Goal: Contribute content: Add original content to the website for others to see

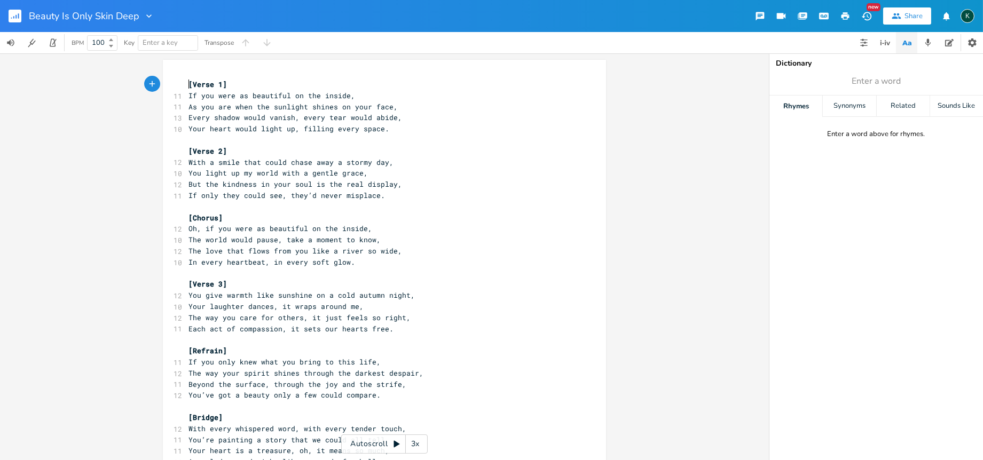
click at [188, 84] on span "[Verse 1]" at bounding box center [207, 85] width 38 height 10
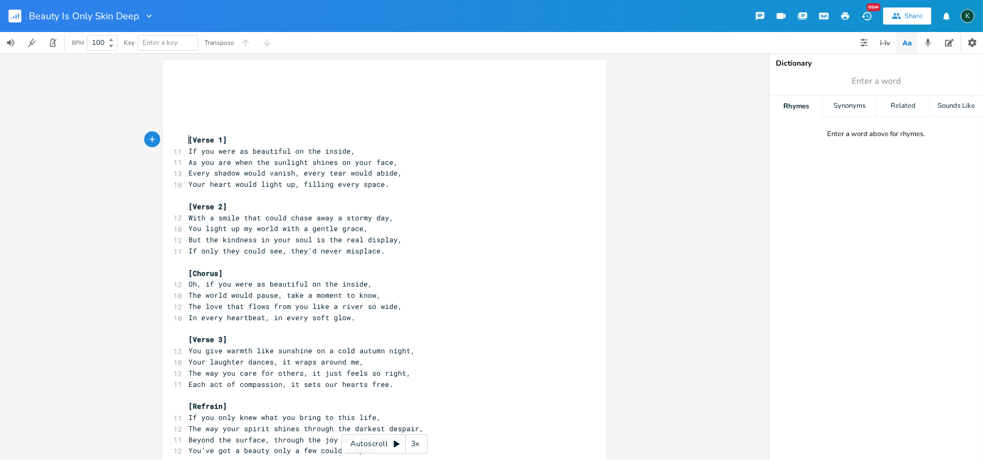
click at [186, 140] on pre "[Verse 1]" at bounding box center [378, 139] width 385 height 11
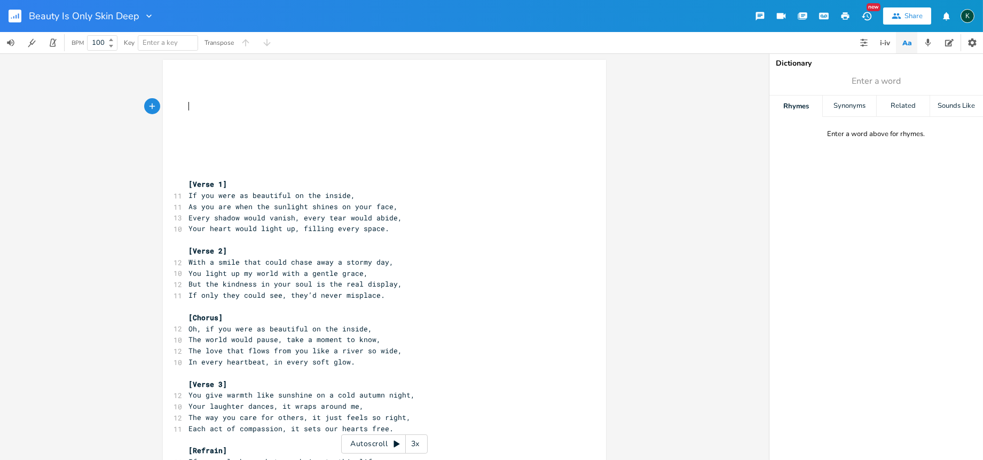
click at [186, 107] on pre "​" at bounding box center [378, 106] width 385 height 11
type textarea "​"
paste textarea
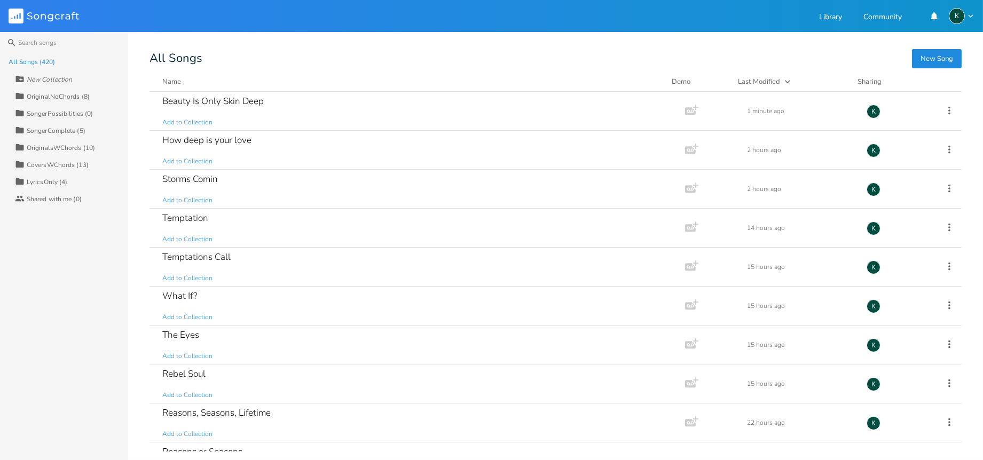
click at [921, 59] on button "New Song" at bounding box center [937, 58] width 50 height 19
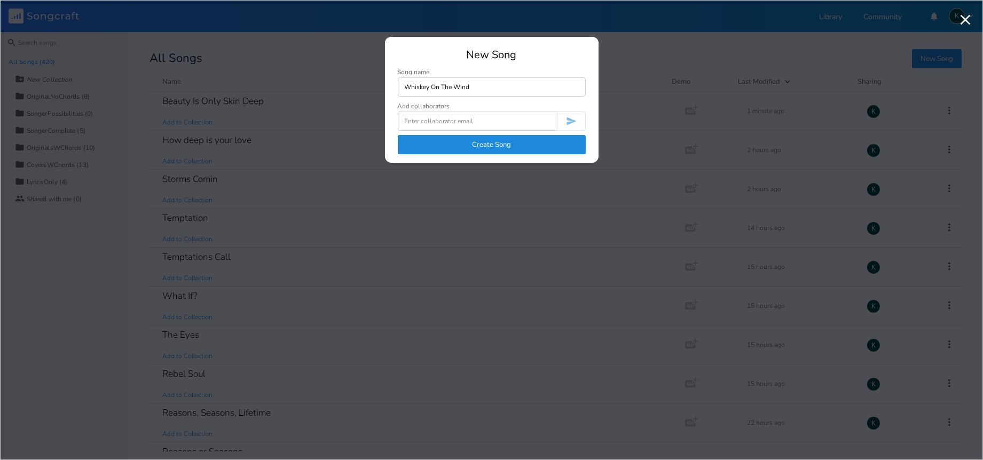
type input "Whiskey On The Wind"
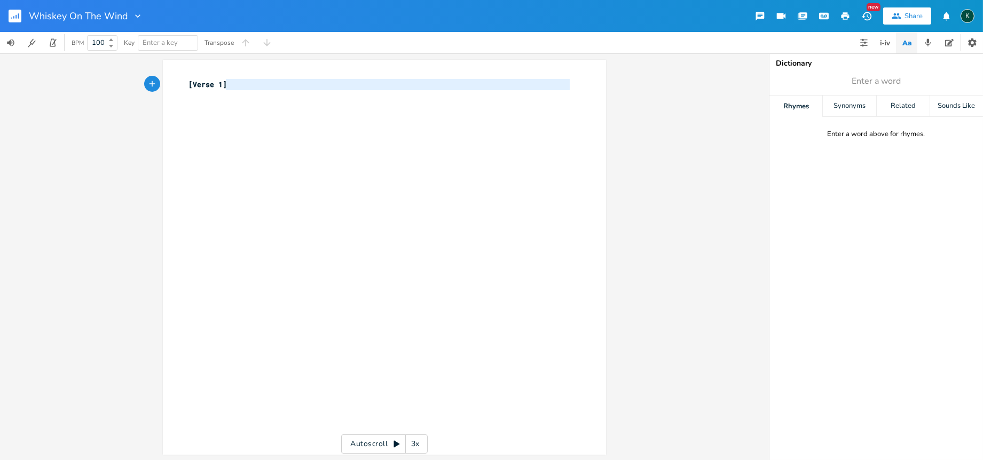
type textarea "[Verse 1]"
drag, startPoint x: 237, startPoint y: 88, endPoint x: 142, endPoint y: 82, distance: 95.2
click at [142, 82] on div "[Verse 1] x [Verse 1] ​ Autoscroll 3x" at bounding box center [384, 256] width 769 height 407
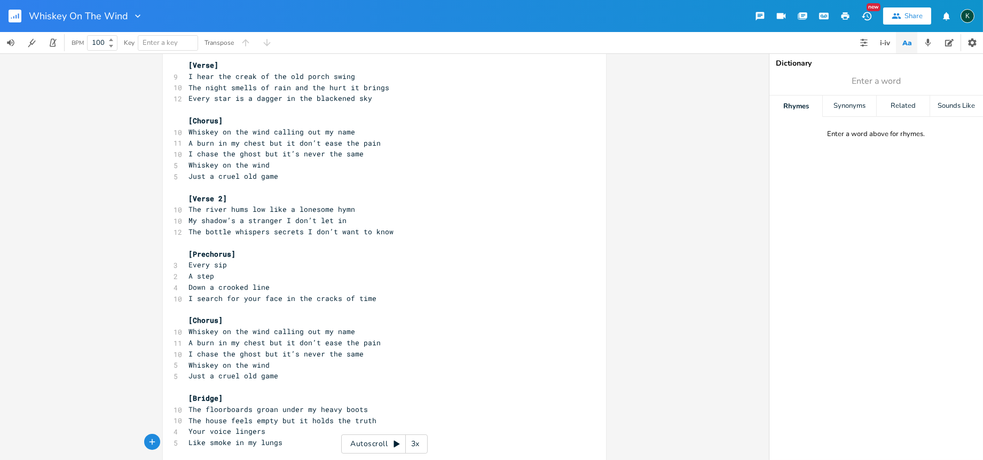
scroll to position [28, 0]
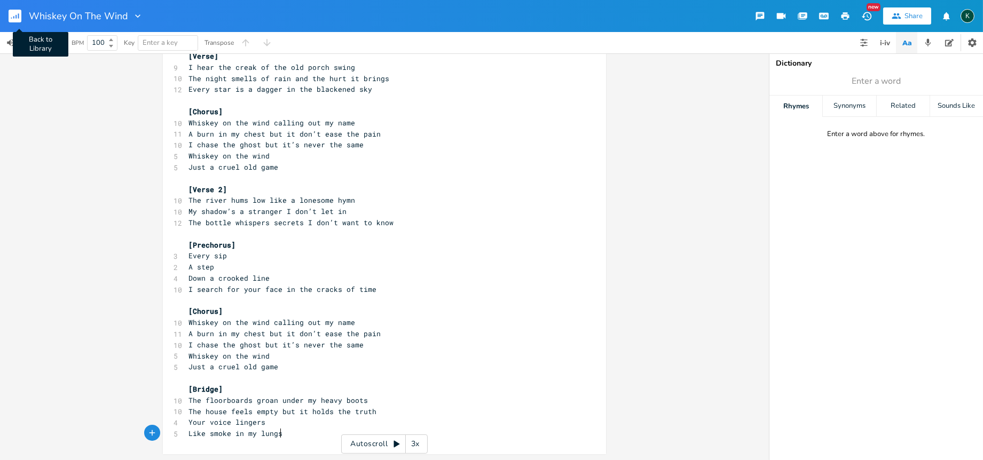
click at [19, 12] on rect "button" at bounding box center [15, 16] width 13 height 13
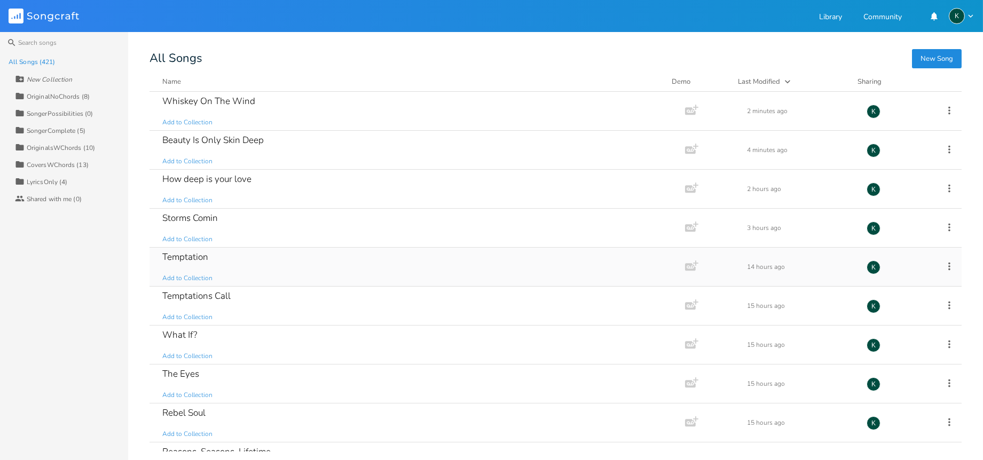
click at [199, 257] on div "Temptation" at bounding box center [185, 256] width 46 height 9
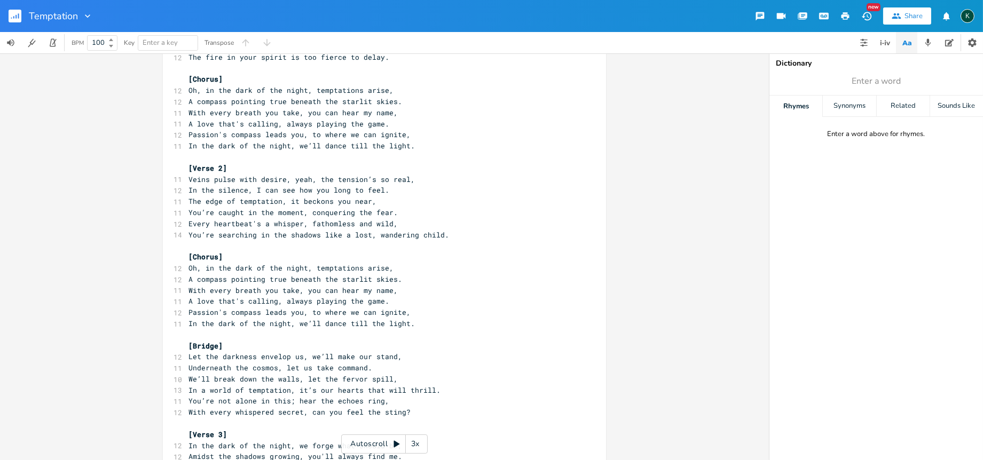
scroll to position [61, 0]
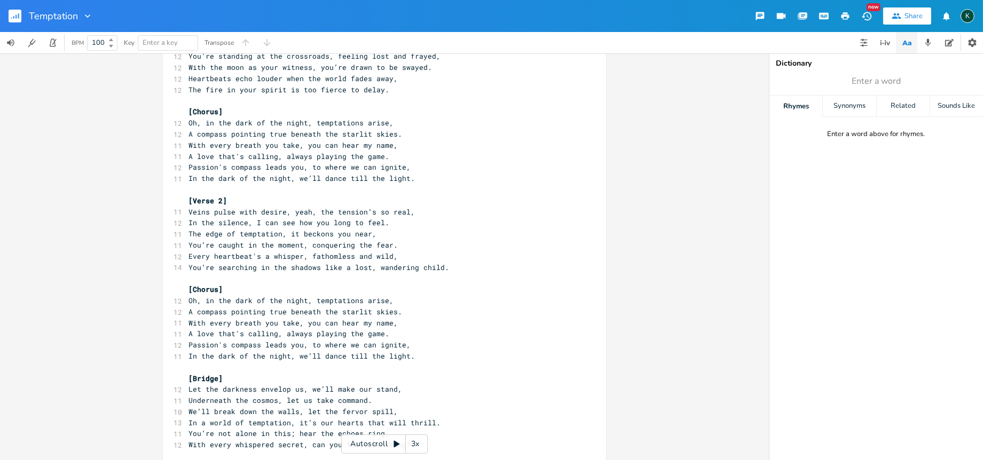
click at [19, 14] on rect "button" at bounding box center [15, 16] width 13 height 13
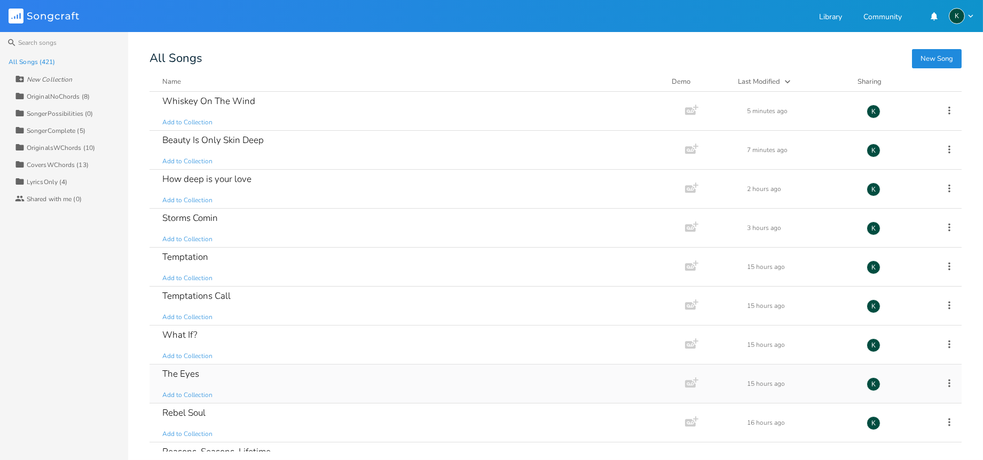
click at [163, 377] on div "The Eyes" at bounding box center [180, 373] width 37 height 9
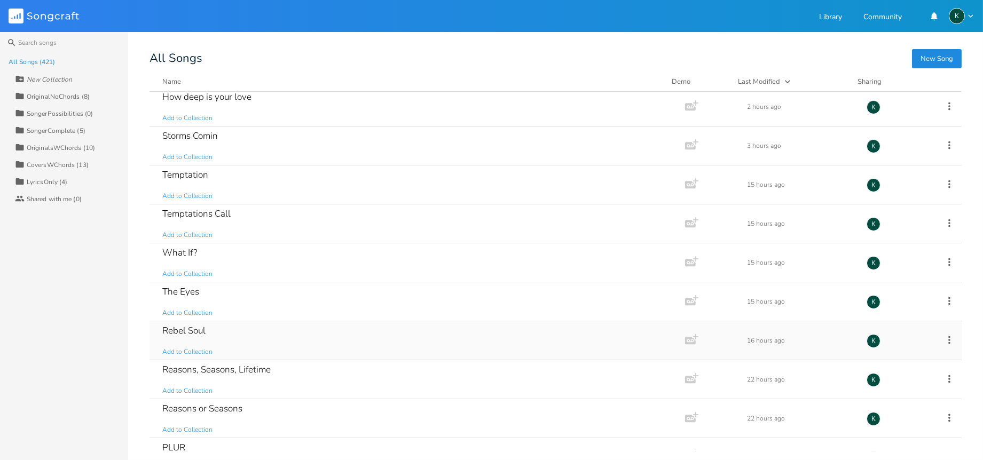
scroll to position [118, 0]
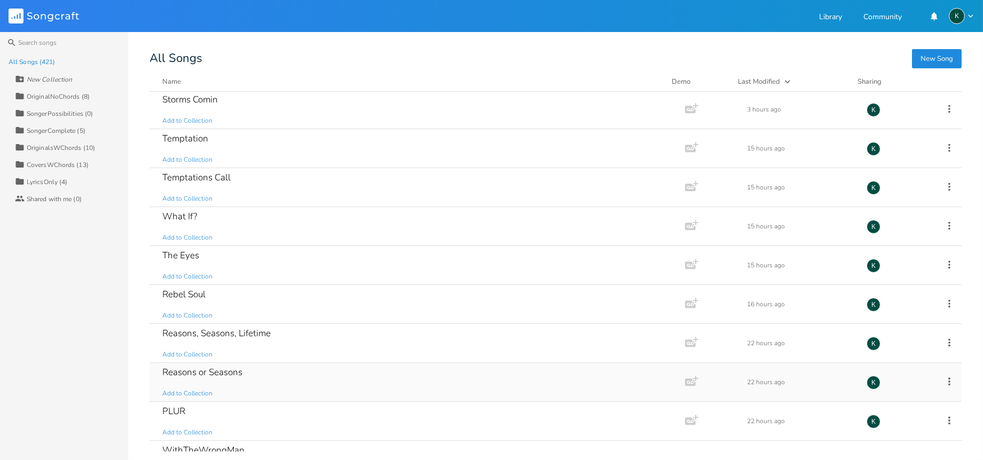
click at [225, 373] on div "Reasons or Seasons" at bounding box center [202, 372] width 80 height 9
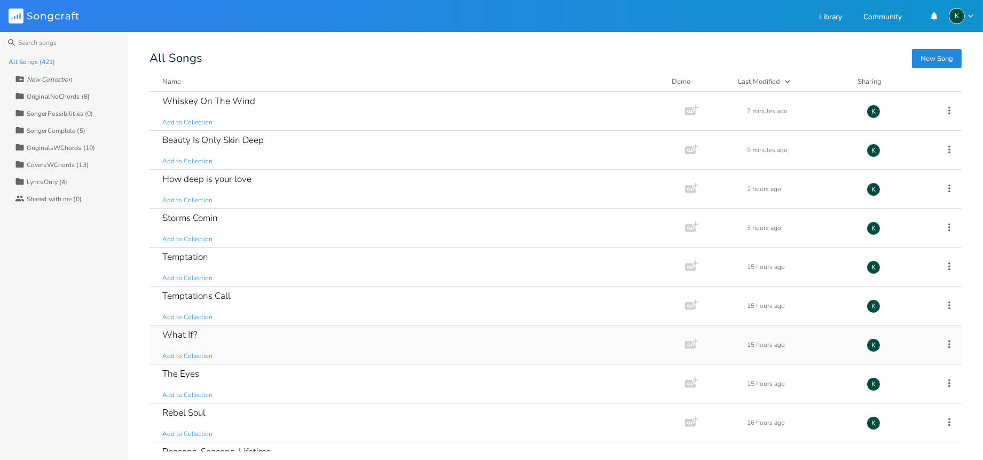
click at [259, 329] on div "What If? Add to Collection" at bounding box center [414, 345] width 505 height 38
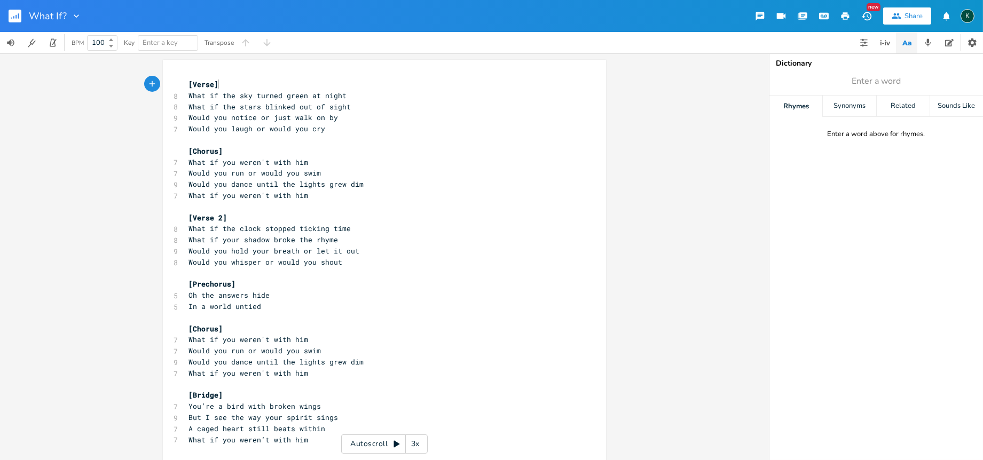
click at [14, 18] on rect "button" at bounding box center [15, 16] width 13 height 13
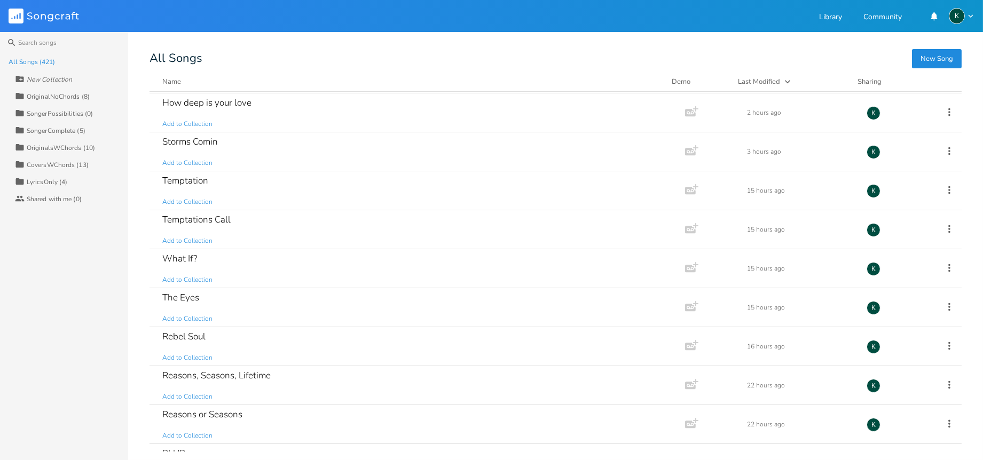
scroll to position [118, 0]
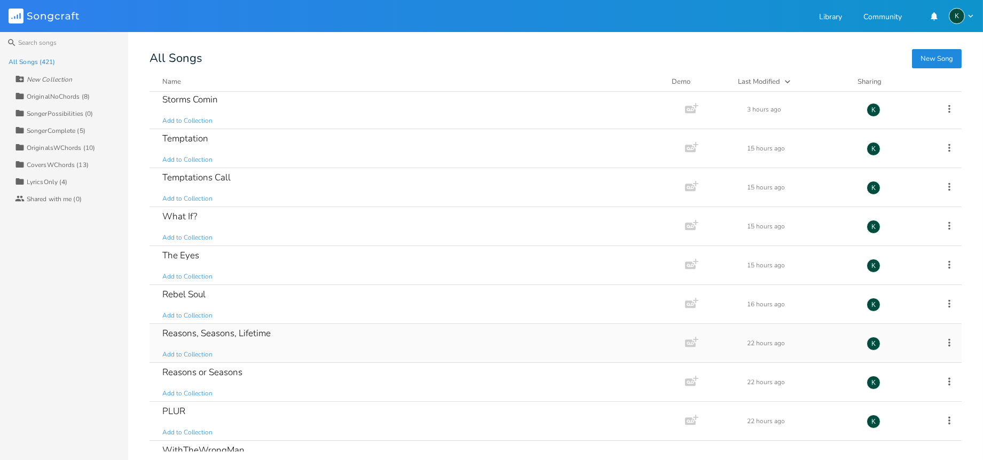
click at [204, 331] on div "Reasons, Seasons, Lifetime" at bounding box center [216, 333] width 108 height 9
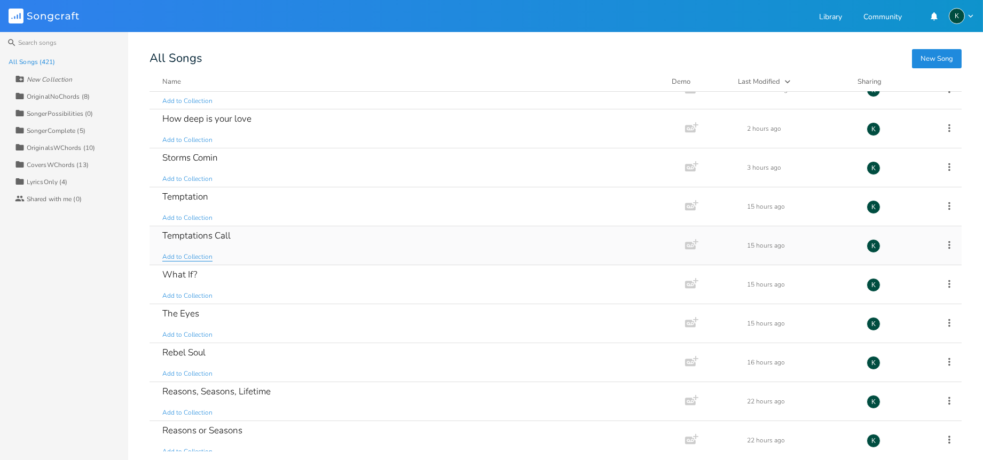
scroll to position [118, 0]
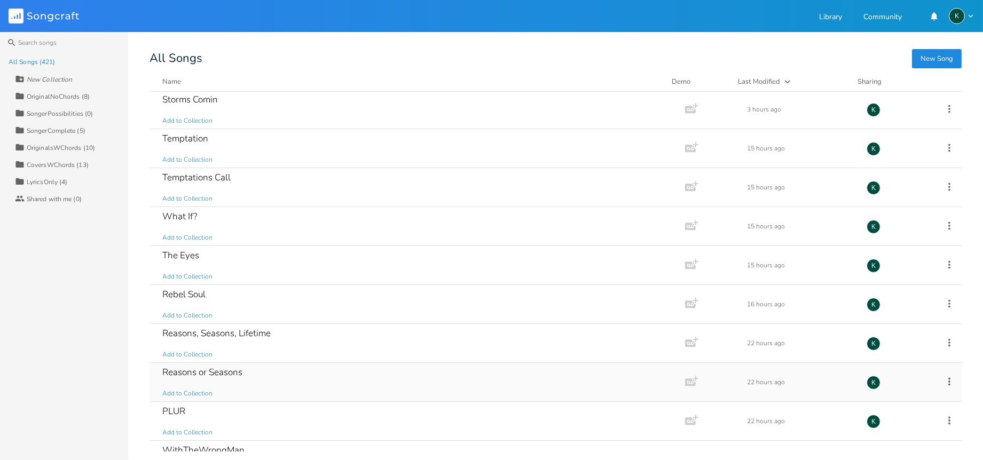
click at [214, 368] on div "Reasons or Seasons" at bounding box center [202, 372] width 80 height 9
